Goal: Check status

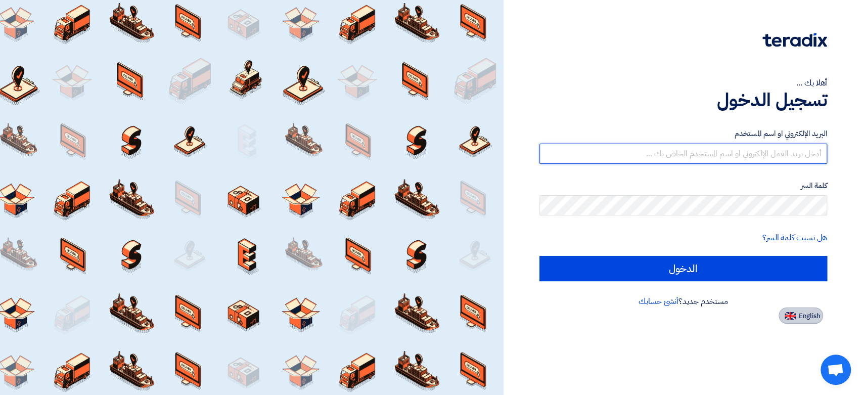
type input "[EMAIL_ADDRESS][DOMAIN_NAME]"
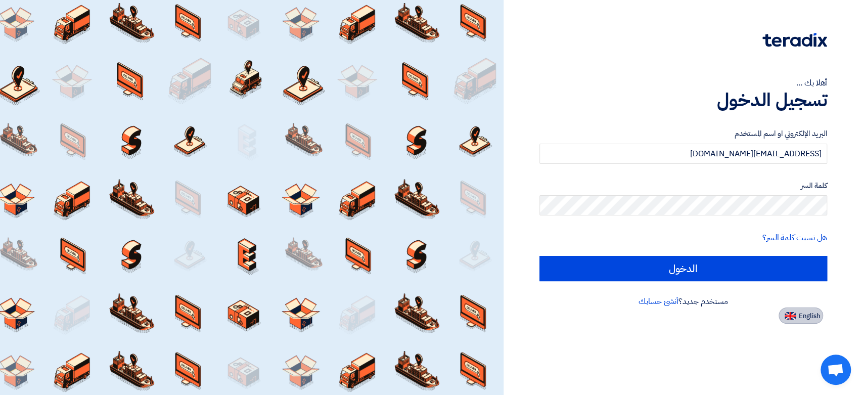
click at [810, 316] on span "English" at bounding box center [809, 316] width 21 height 7
type input "Sign in"
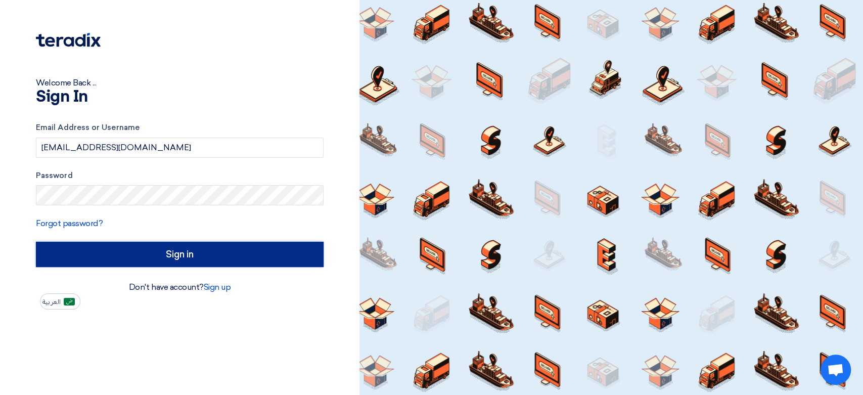
click at [161, 248] on input "Sign in" at bounding box center [180, 254] width 288 height 25
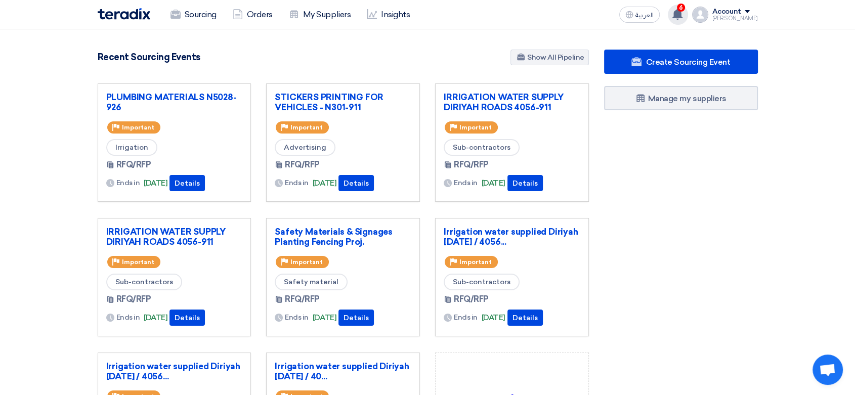
click at [672, 17] on use at bounding box center [677, 14] width 10 height 11
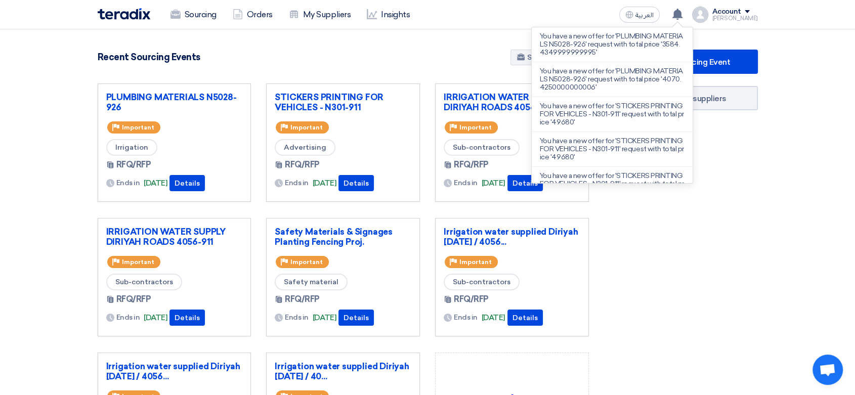
click at [733, 190] on div "Create Sourcing Event Manage my suppliers" at bounding box center [680, 281] width 169 height 462
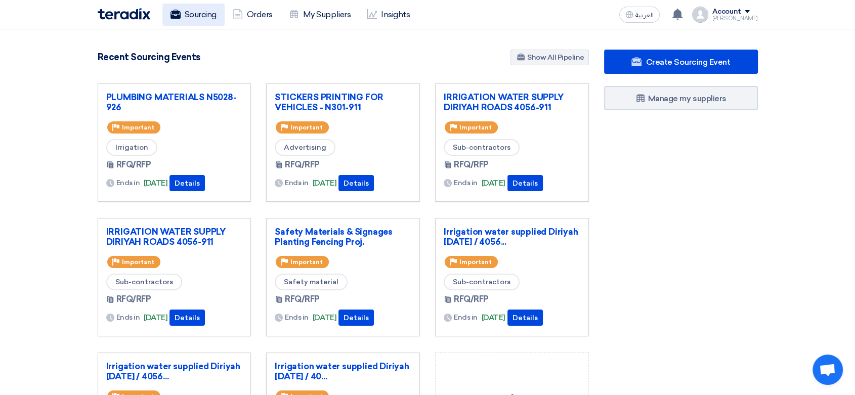
click at [194, 18] on link "Sourcing" at bounding box center [193, 15] width 62 height 22
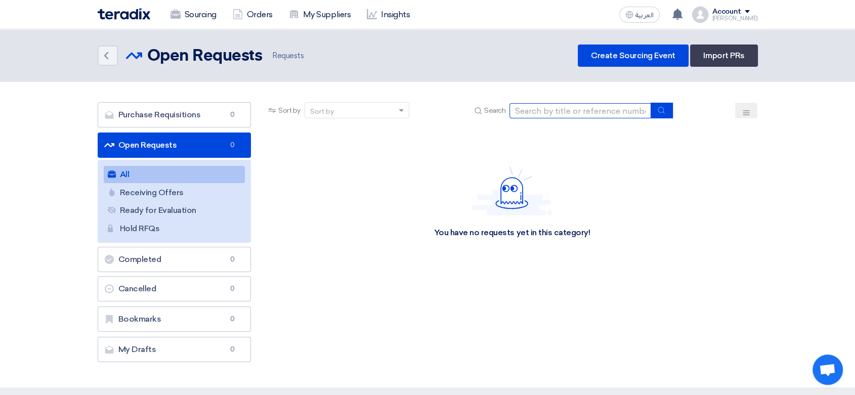
click at [568, 112] on input at bounding box center [580, 110] width 142 height 15
paste input "8100014958"
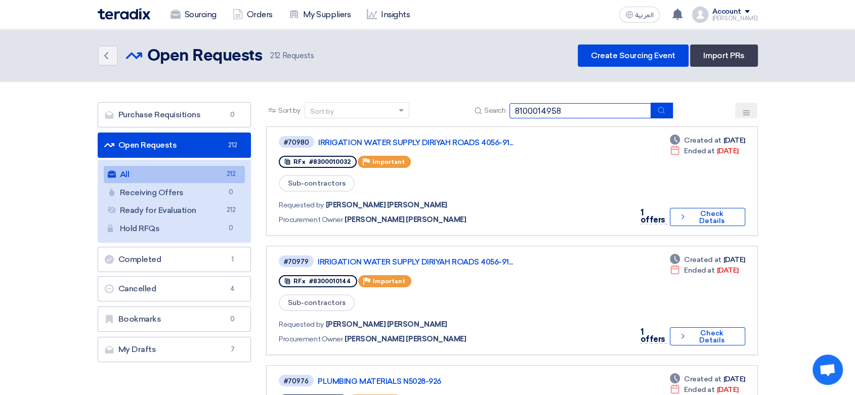
type input "8100014958"
click at [665, 109] on icon "submit" at bounding box center [661, 110] width 8 height 8
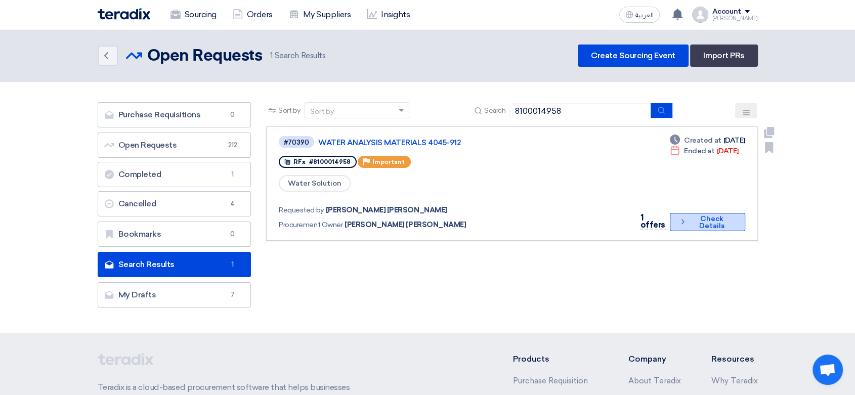
click at [690, 213] on button "Check details Check Details" at bounding box center [707, 222] width 75 height 18
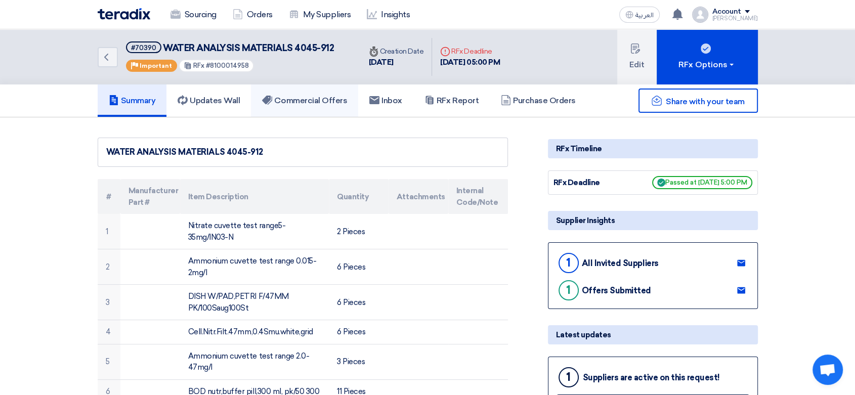
click at [315, 101] on h5 "Commercial Offers" at bounding box center [304, 101] width 85 height 10
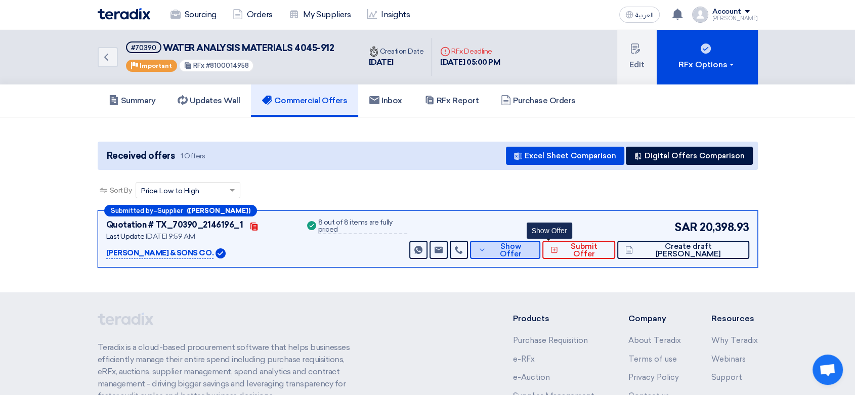
click at [532, 248] on span "Show Offer" at bounding box center [510, 250] width 43 height 15
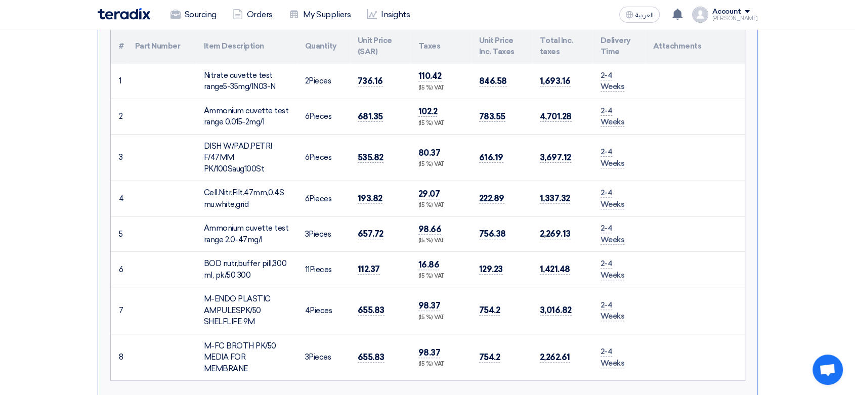
scroll to position [281, 0]
